Goal: Navigation & Orientation: Find specific page/section

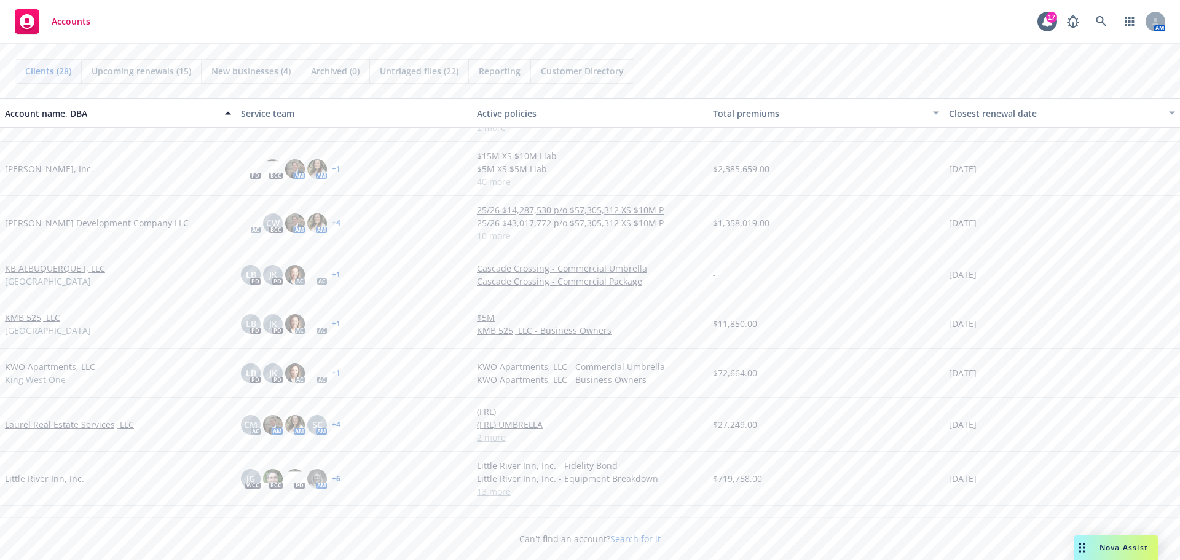
scroll to position [615, 0]
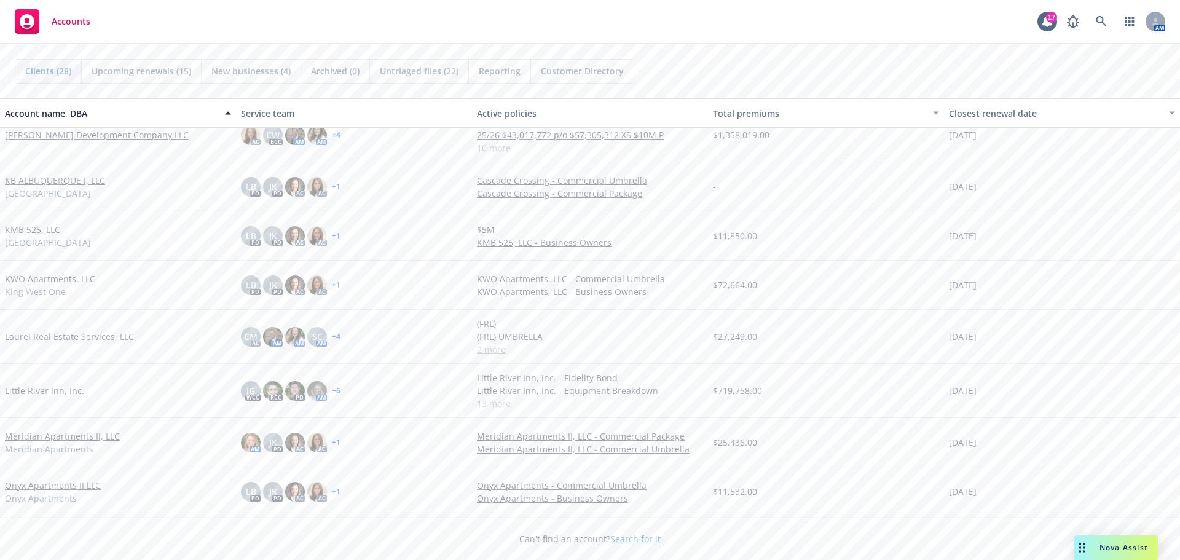
click at [54, 394] on link "Little River Inn, Inc." at bounding box center [44, 390] width 79 height 13
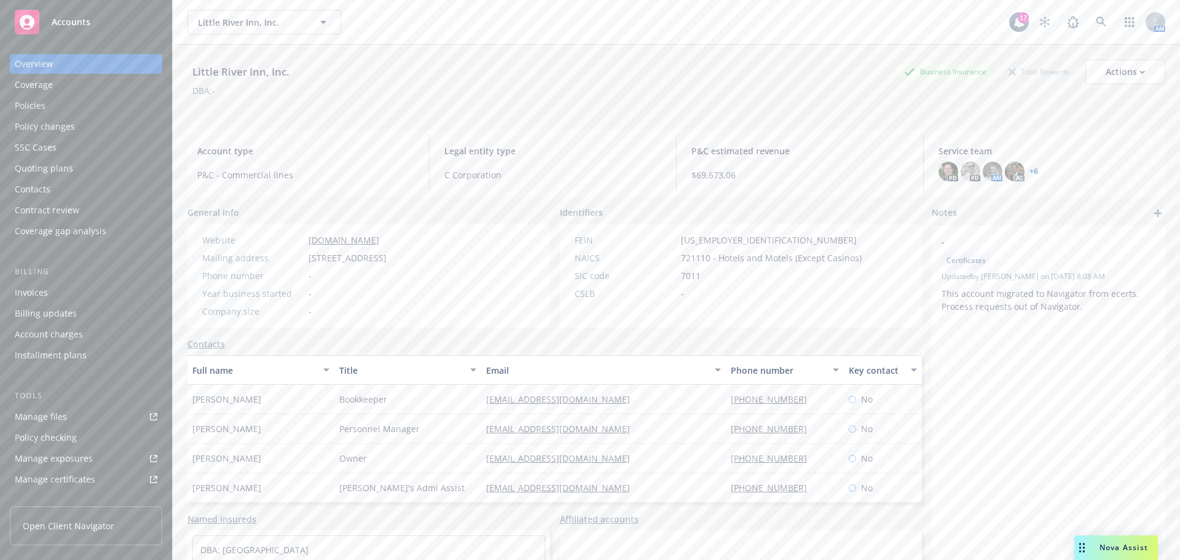
click at [49, 109] on div "Policies" at bounding box center [86, 106] width 143 height 20
